Goal: Task Accomplishment & Management: Complete application form

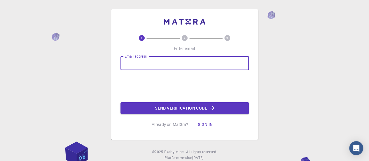
type input "[EMAIL_ADDRESS][DOMAIN_NAME]"
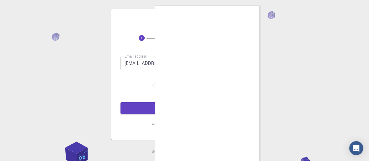
scroll to position [17, 0]
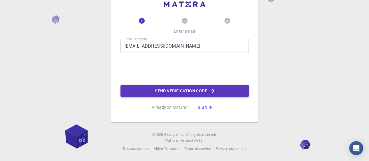
click at [201, 89] on button "Send verification code" at bounding box center [184, 91] width 128 height 12
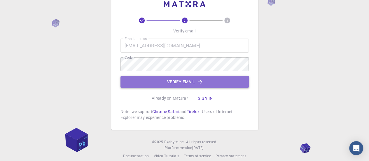
click at [181, 80] on button "Verify email" at bounding box center [184, 82] width 128 height 12
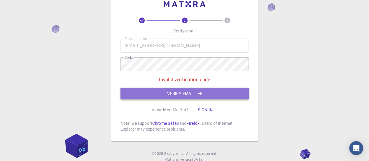
click at [234, 89] on button "Verify email" at bounding box center [184, 93] width 128 height 12
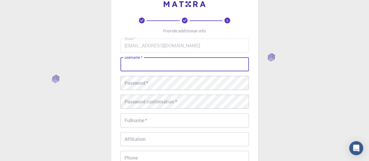
click at [198, 69] on input "username   *" at bounding box center [184, 64] width 128 height 14
type input "nana"
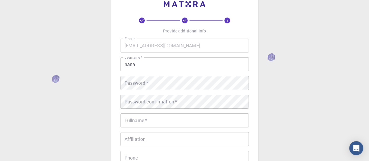
click at [296, 87] on div "3 Provide additional info Email   * [EMAIL_ADDRESS][DOMAIN_NAME] Email   * user…" at bounding box center [184, 131] width 369 height 297
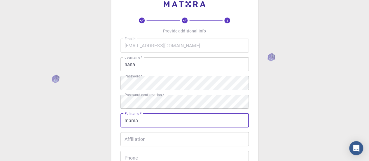
type input "mama"
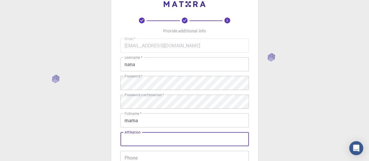
click at [188, 141] on input "Affiliation" at bounding box center [184, 139] width 128 height 14
click at [201, 140] on input "nana" at bounding box center [184, 139] width 128 height 14
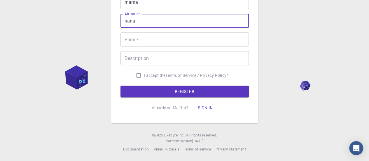
scroll to position [136, 0]
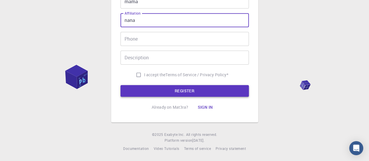
type input "nana"
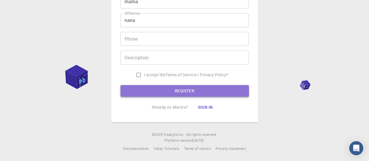
click at [189, 94] on button "REGISTER" at bounding box center [184, 91] width 128 height 12
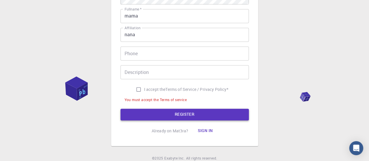
scroll to position [151, 0]
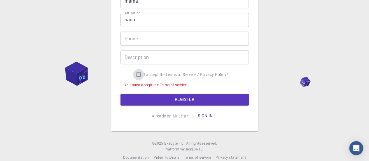
click at [139, 73] on input "I accept the Terms of Service / Privacy Policy *" at bounding box center [138, 74] width 11 height 11
checkbox input "true"
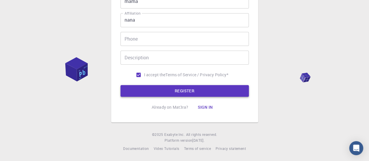
click at [183, 93] on button "REGISTER" at bounding box center [184, 91] width 128 height 12
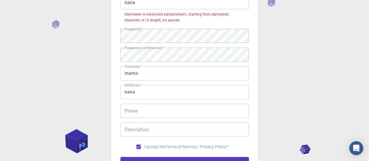
scroll to position [56, 0]
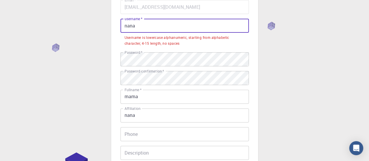
drag, startPoint x: 141, startPoint y: 29, endPoint x: 104, endPoint y: 28, distance: 37.0
click at [104, 28] on div "3 Provide additional info Email   * [EMAIL_ADDRESS][DOMAIN_NAME] Email   * user…" at bounding box center [184, 100] width 369 height 312
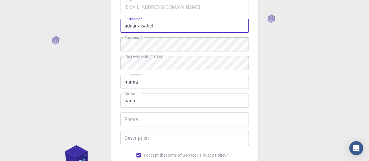
scroll to position [136, 0]
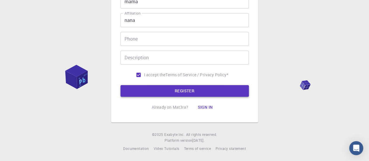
type input "adrianaisabel"
click at [215, 89] on button "REGISTER" at bounding box center [184, 91] width 128 height 12
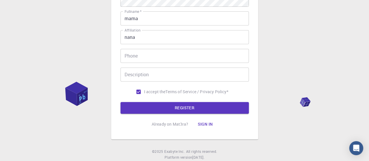
scroll to position [3, 0]
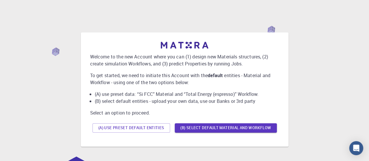
click at [253, 76] on p "To get started, we need to initiate this Account with the default entities - Ma…" at bounding box center [184, 79] width 189 height 14
click at [248, 72] on p "To get started, we need to initiate this Account with the default entities - Ma…" at bounding box center [184, 79] width 189 height 14
click at [250, 91] on div "Welcome to the new Account where you can (1) design new Materials structures, (…" at bounding box center [184, 88] width 189 height 93
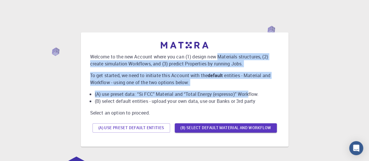
drag, startPoint x: 184, startPoint y: 71, endPoint x: 243, endPoint y: 72, distance: 59.5
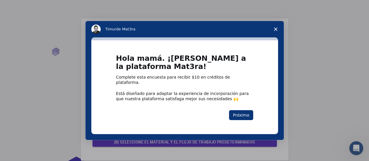
click at [305, 58] on div "Mensajero de intercomunicación" at bounding box center [184, 80] width 369 height 161
click at [277, 31] on icon "Cerrar encuesta" at bounding box center [275, 28] width 3 height 3
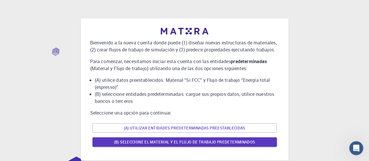
click at [306, 106] on div "Bienvenido a la nueva cuenta donde puede (1) diseñar nuevas estructuras de mate…" at bounding box center [184, 89] width 355 height 146
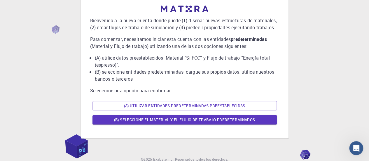
scroll to position [23, 0]
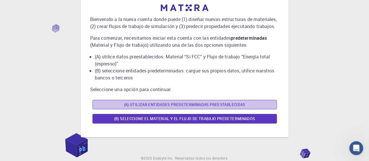
click at [205, 104] on font "(A) Utilizar entidades predeterminadas preestablecidas" at bounding box center [184, 104] width 121 height 5
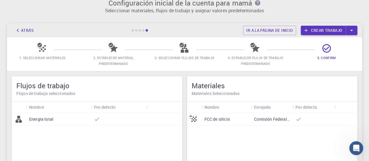
scroll to position [0, 0]
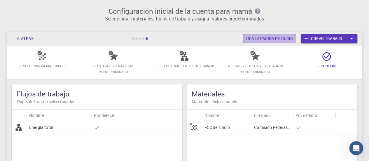
click at [287, 37] on font "Ir a la página de inicio" at bounding box center [269, 38] width 47 height 5
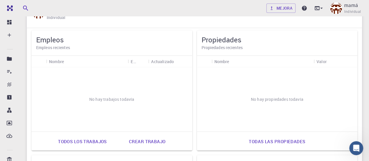
scroll to position [23, 0]
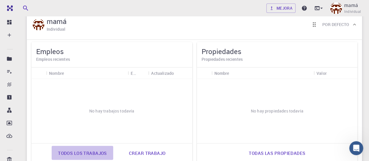
click at [78, 155] on font "Todos los trabajos" at bounding box center [82, 153] width 49 height 6
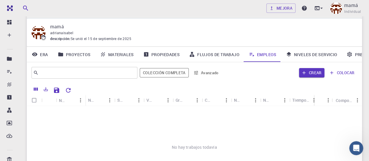
scroll to position [14, 0]
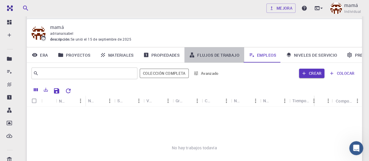
click at [218, 58] on link "Flujos de trabajo" at bounding box center [214, 54] width 60 height 15
